Goal: Information Seeking & Learning: Learn about a topic

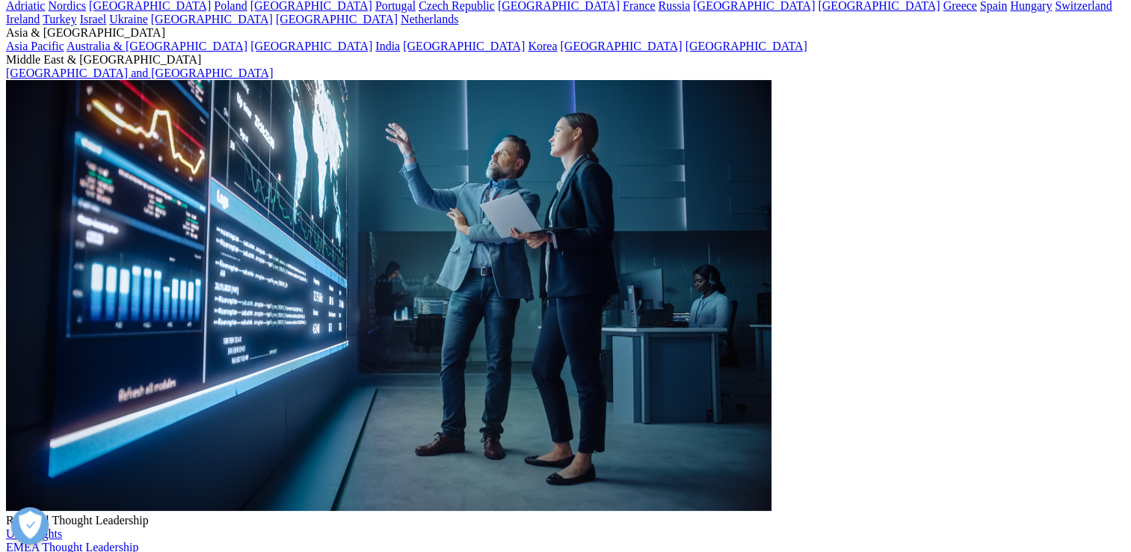
scroll to position [109, 0]
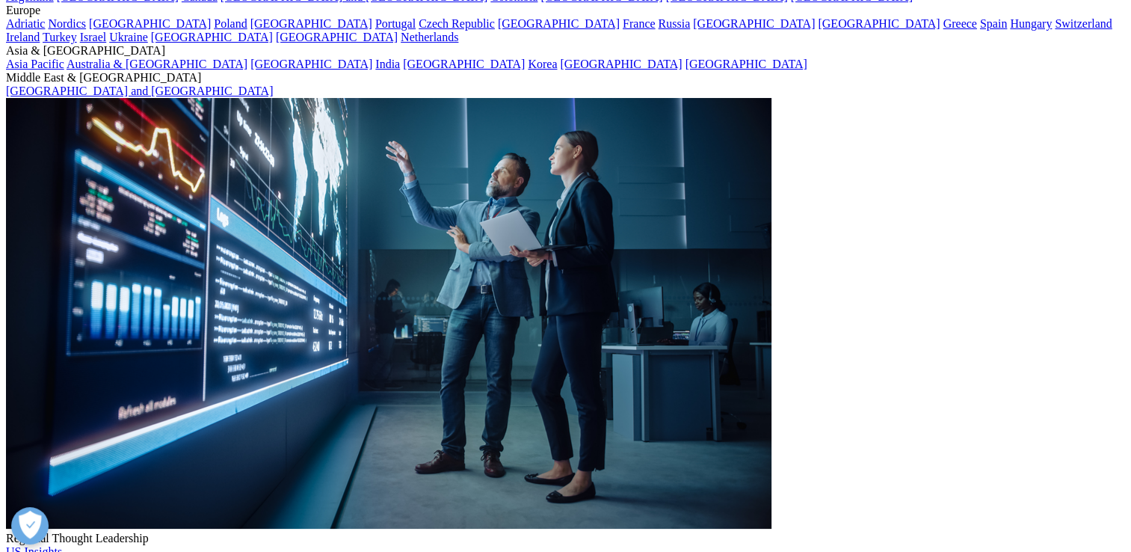
scroll to position [54, 0]
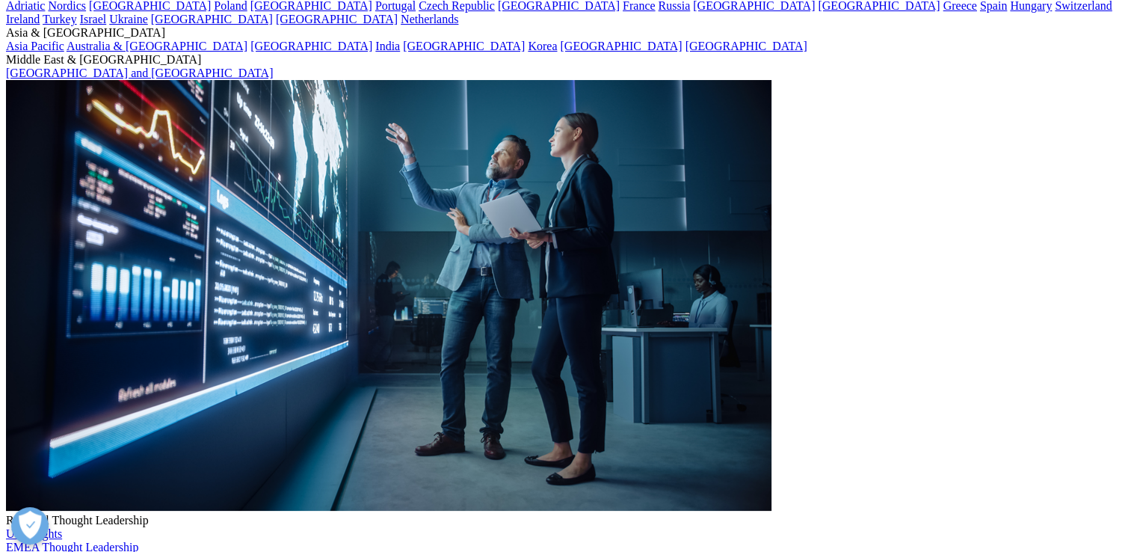
scroll to position [84, 0]
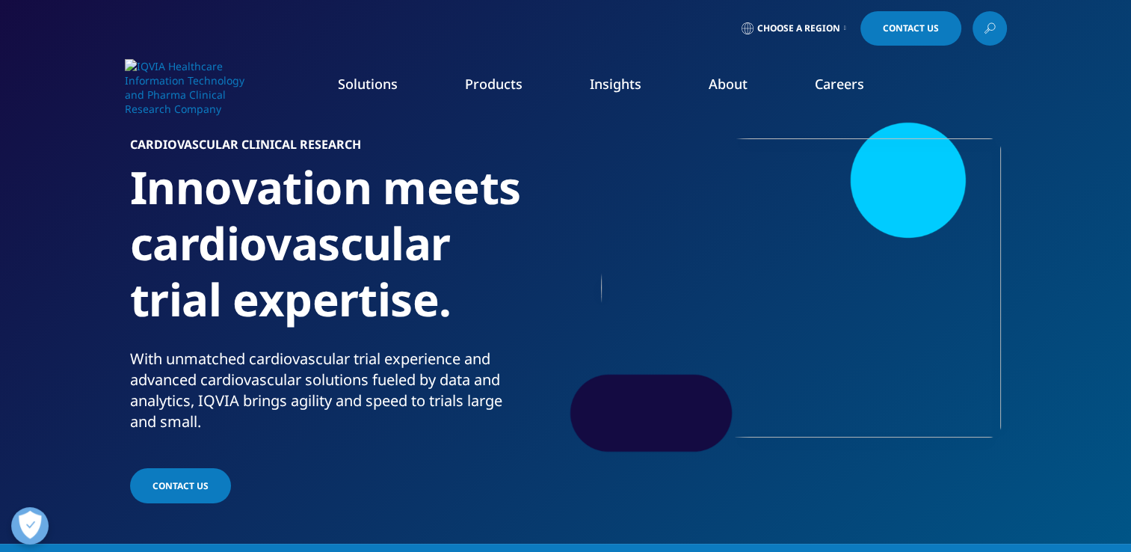
click at [321, 208] on link "Our Story" at bounding box center [438, 201] width 277 height 16
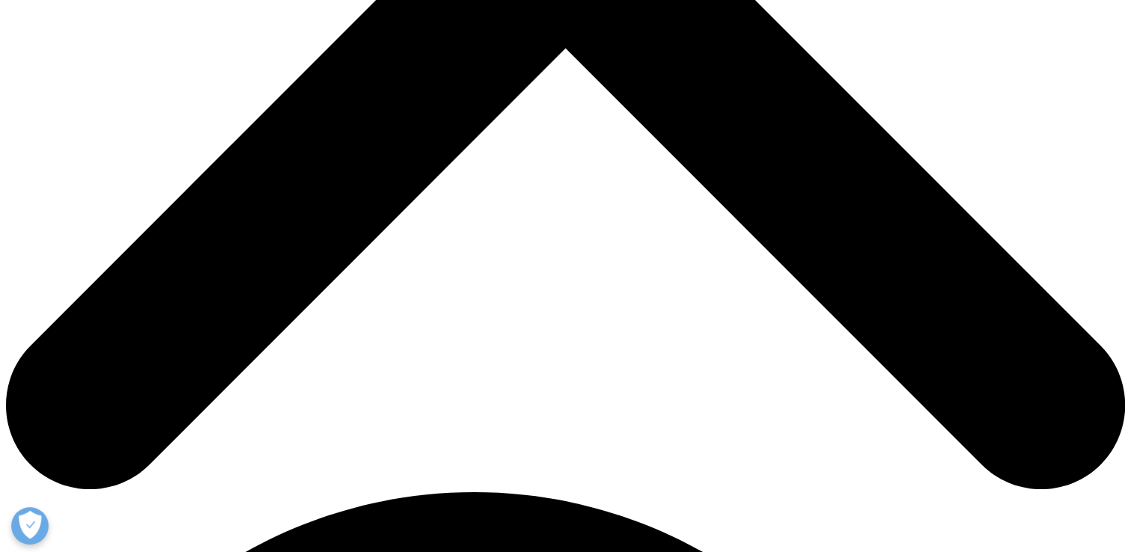
scroll to position [650, 0]
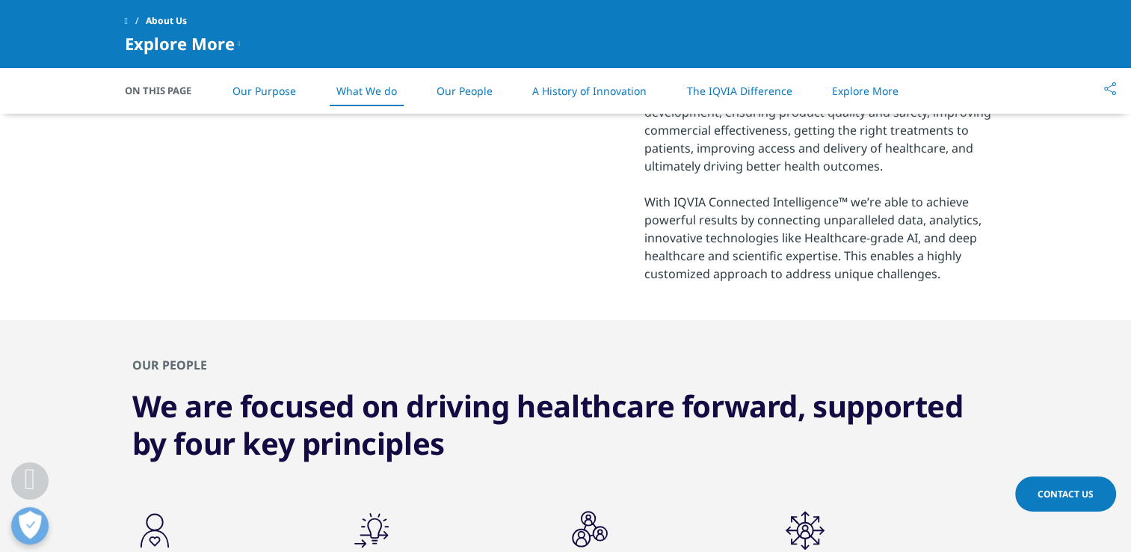
scroll to position [1116, 0]
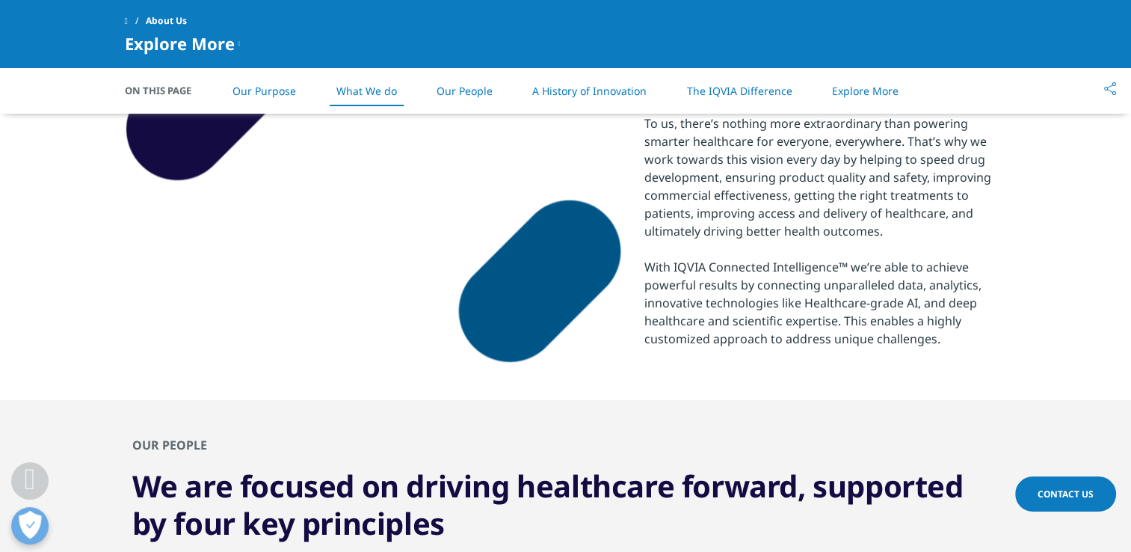
click at [276, 97] on link "Our Purpose" at bounding box center [265, 91] width 64 height 14
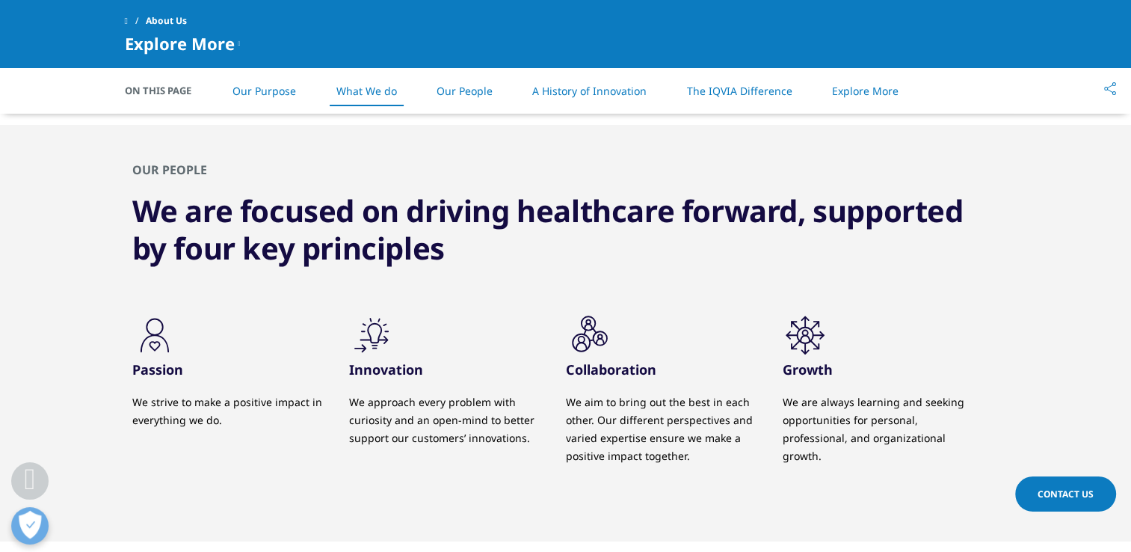
scroll to position [1390, 0]
click at [470, 82] on li "Our People" at bounding box center [465, 91] width 86 height 44
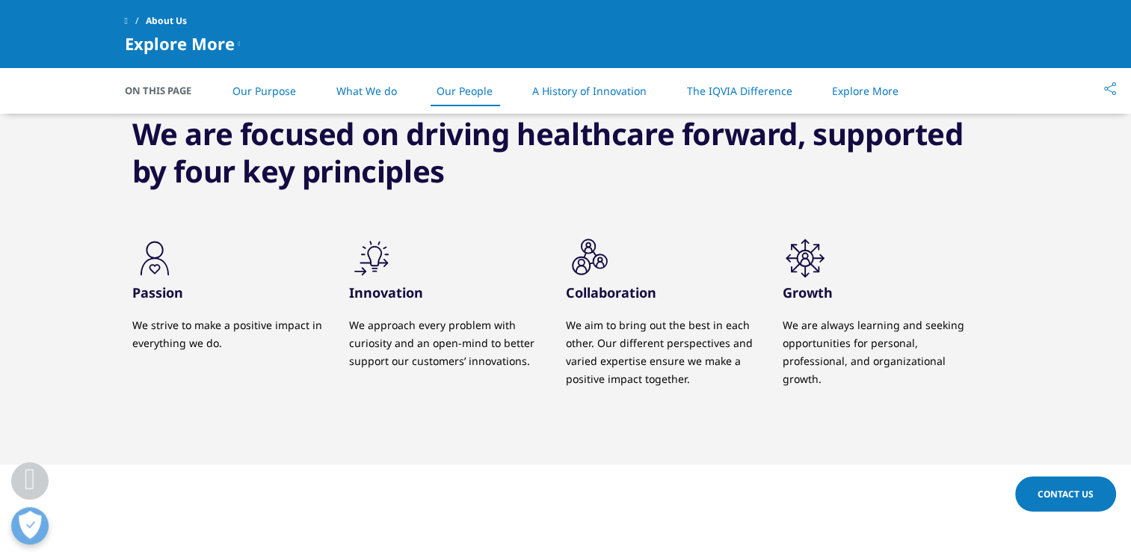
scroll to position [1469, 0]
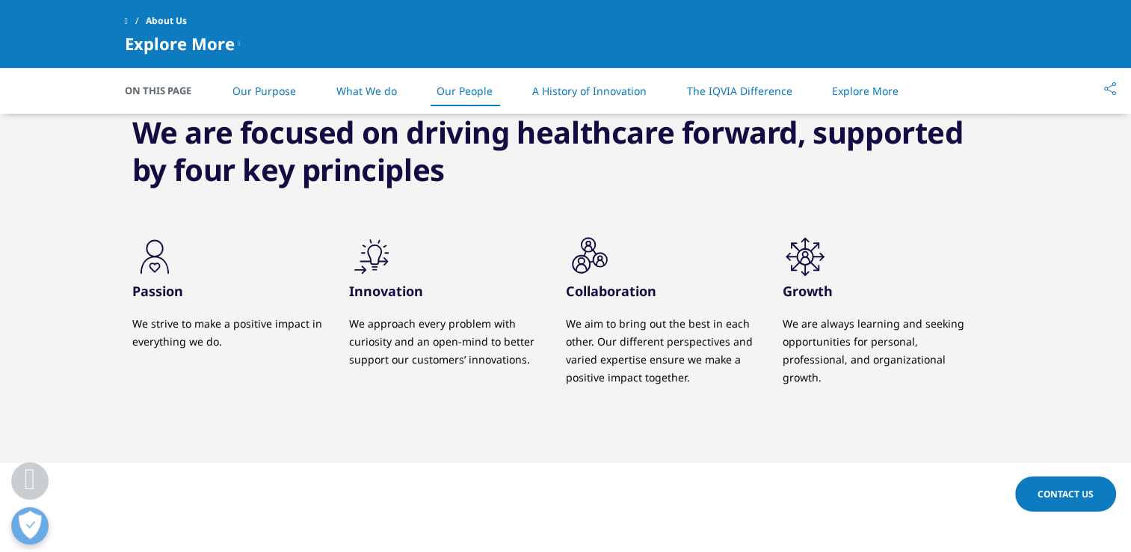
click at [618, 88] on link "A History of Innovation" at bounding box center [589, 91] width 114 height 14
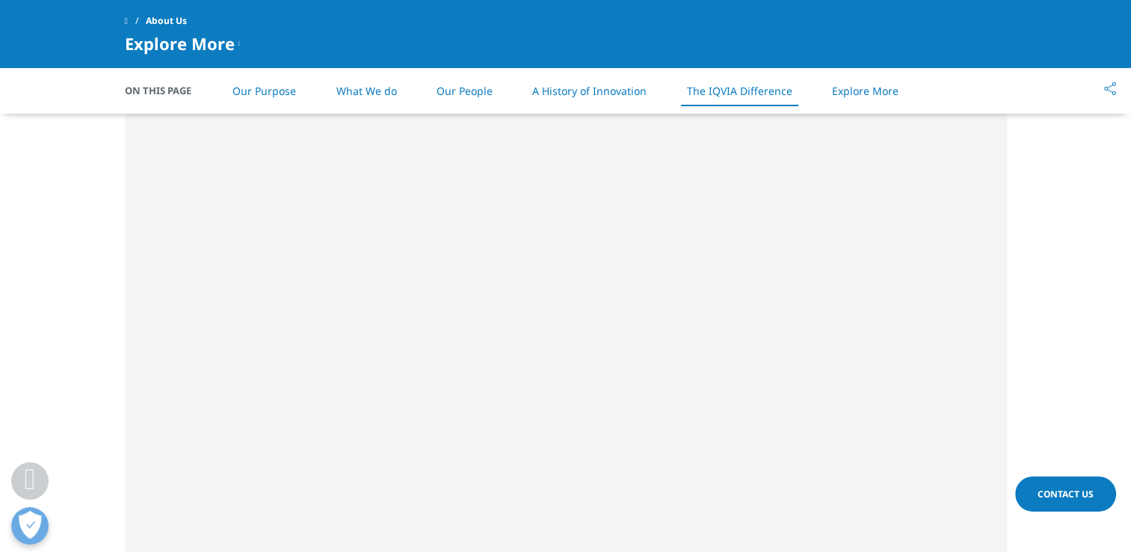
scroll to position [2811, 0]
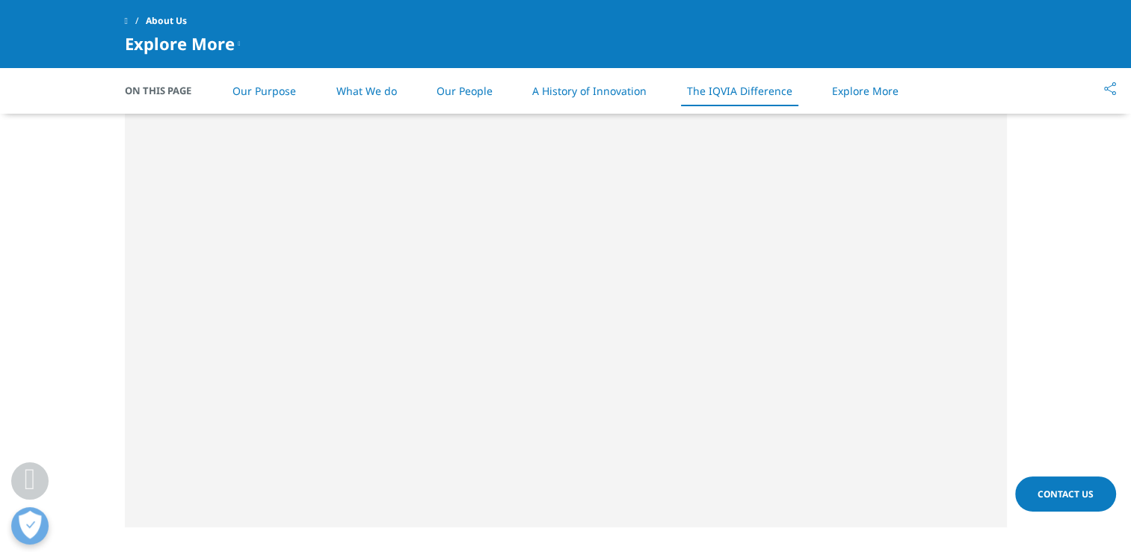
click at [598, 84] on link "A History of Innovation" at bounding box center [589, 91] width 114 height 14
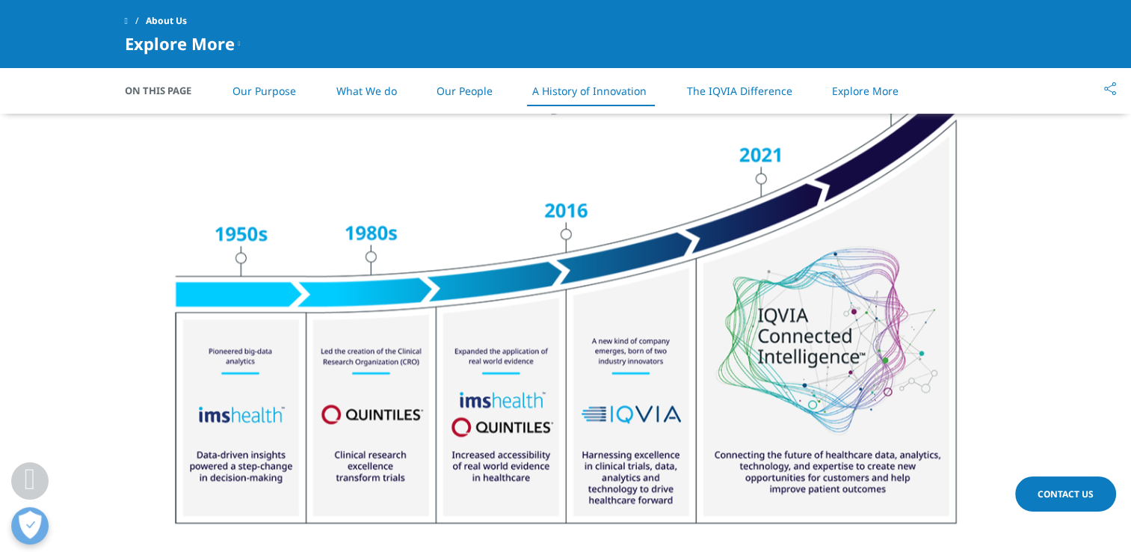
scroll to position [1916, 0]
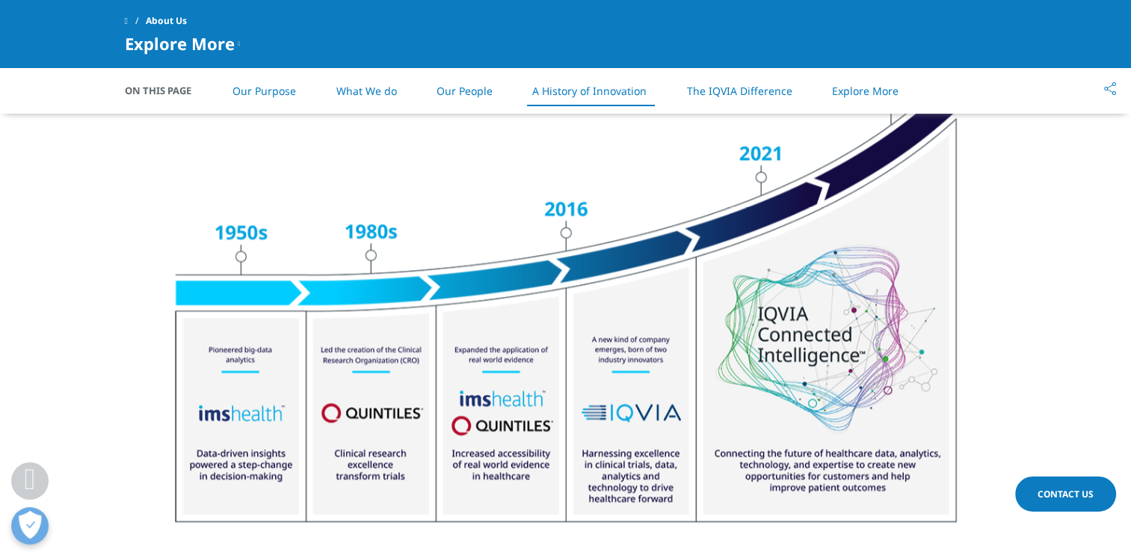
click at [463, 92] on link "Our People" at bounding box center [465, 91] width 56 height 14
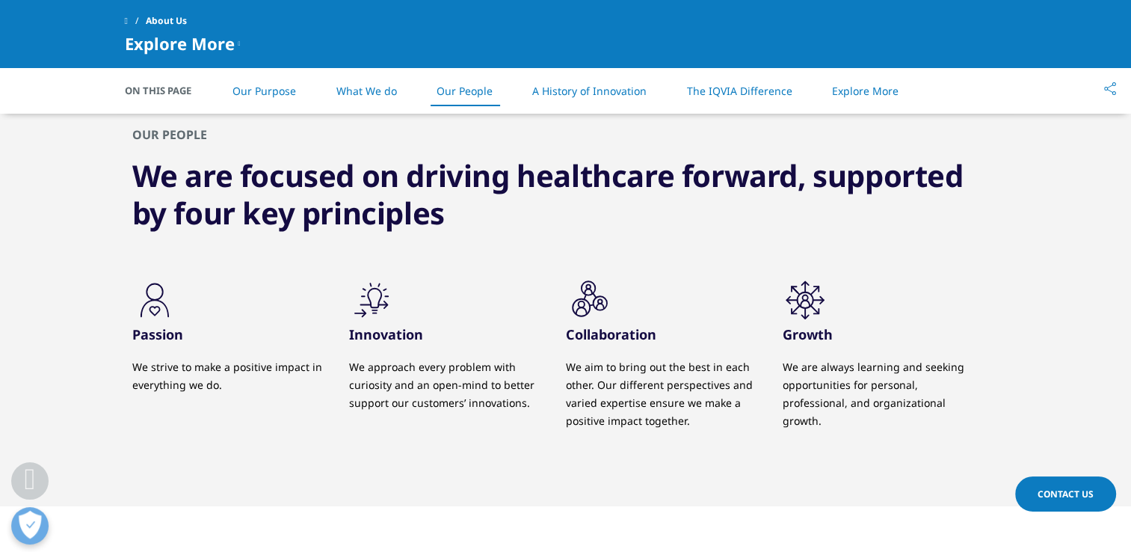
scroll to position [1421, 0]
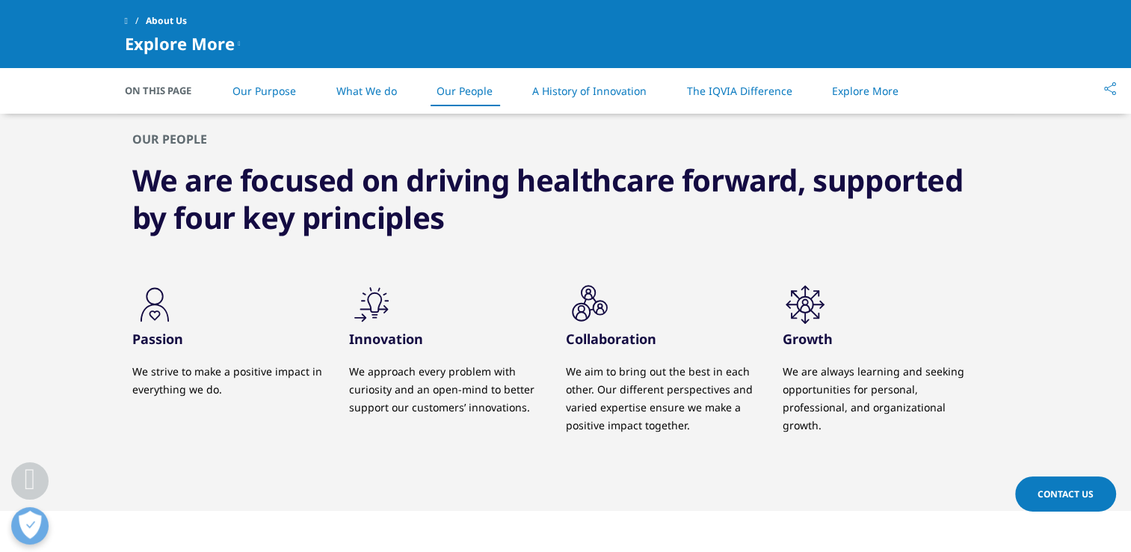
click at [269, 102] on li "Our Purpose" at bounding box center [264, 91] width 93 height 44
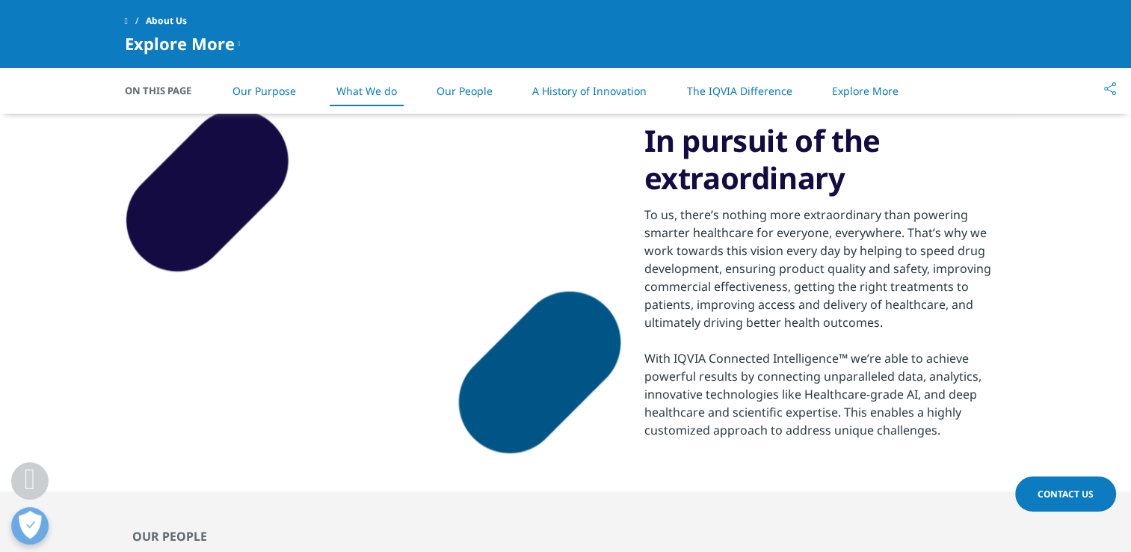
scroll to position [1025, 0]
click at [182, 86] on span "On This Page" at bounding box center [166, 90] width 82 height 15
click at [228, 55] on div "About Us Explore More Our Impact IQVIA Connected Intelligence Sustainability Co…" at bounding box center [565, 33] width 1131 height 67
click at [246, 40] on div "Explore More Our Impact IQVIA Connected Intelligence Sustainability Commitment …" at bounding box center [566, 43] width 882 height 18
click at [239, 37] on icon at bounding box center [240, 43] width 2 height 18
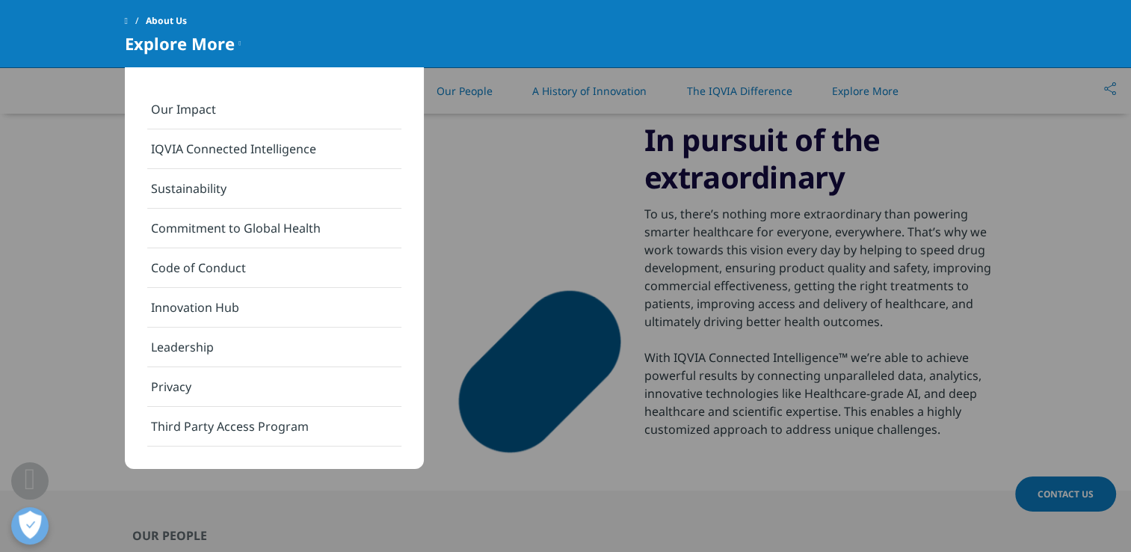
click at [427, 481] on div "In pursuit of the extraordinary To us, there’s nothing more extraordinary than …" at bounding box center [566, 281] width 882 height 422
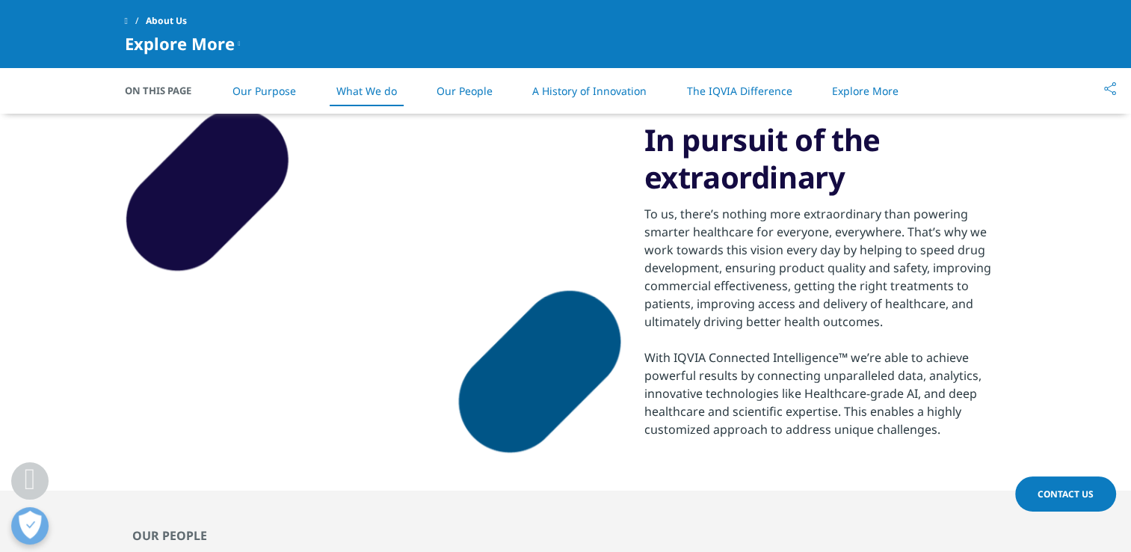
click at [126, 21] on span at bounding box center [126, 21] width 3 height 10
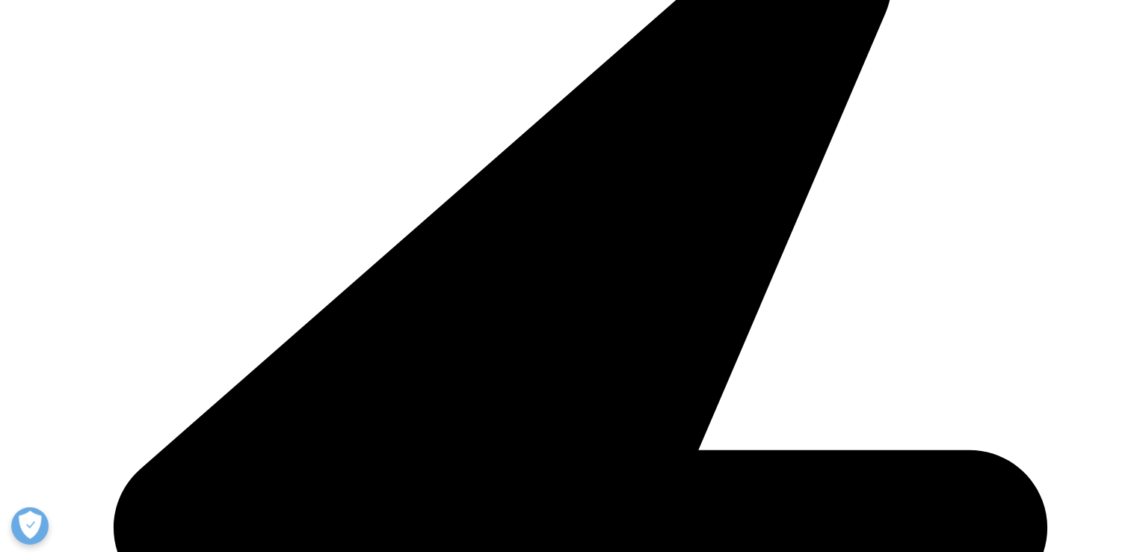
scroll to position [396, 0]
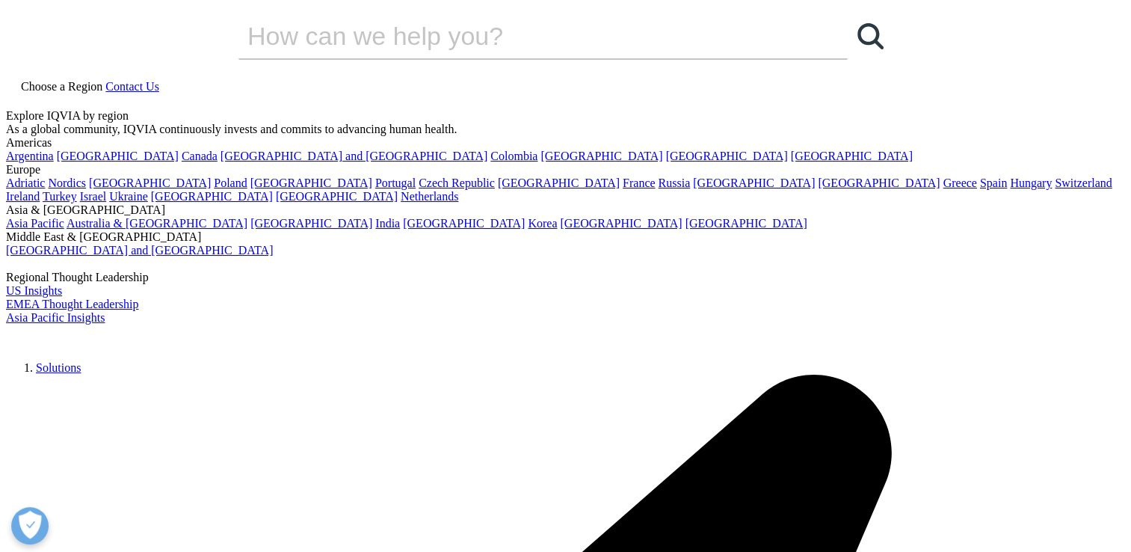
click at [102, 80] on span "Choose a Region" at bounding box center [62, 86] width 82 height 13
click at [400, 230] on link "India" at bounding box center [387, 223] width 25 height 13
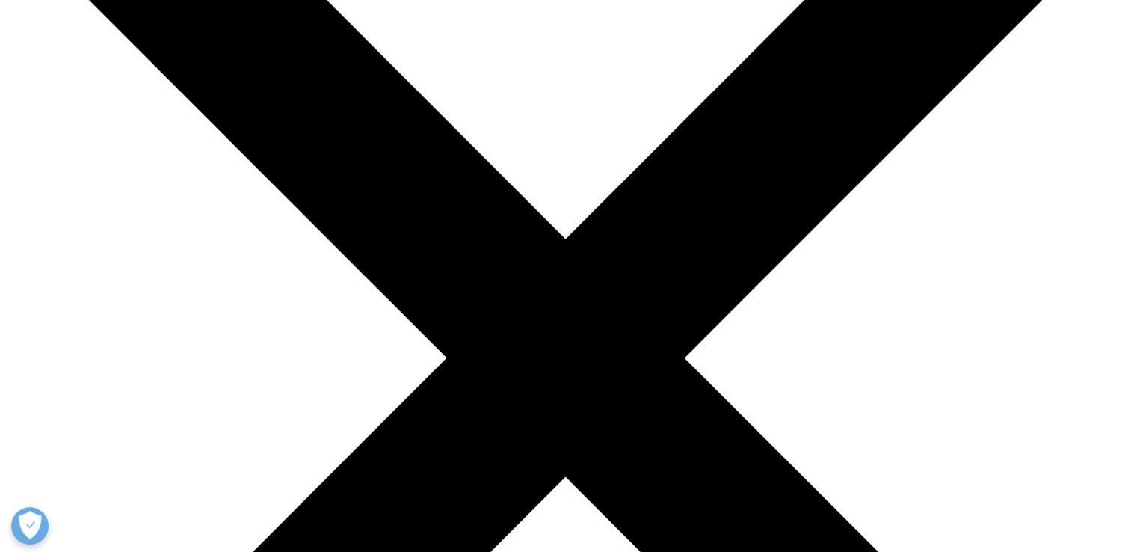
scroll to position [223, 0]
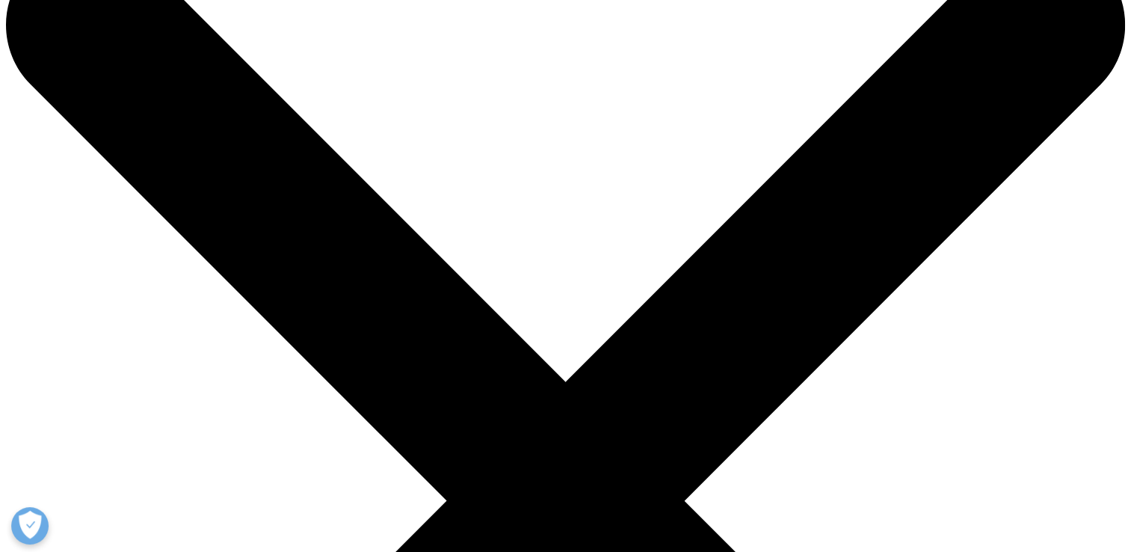
scroll to position [99, 0]
